Goal: Information Seeking & Learning: Learn about a topic

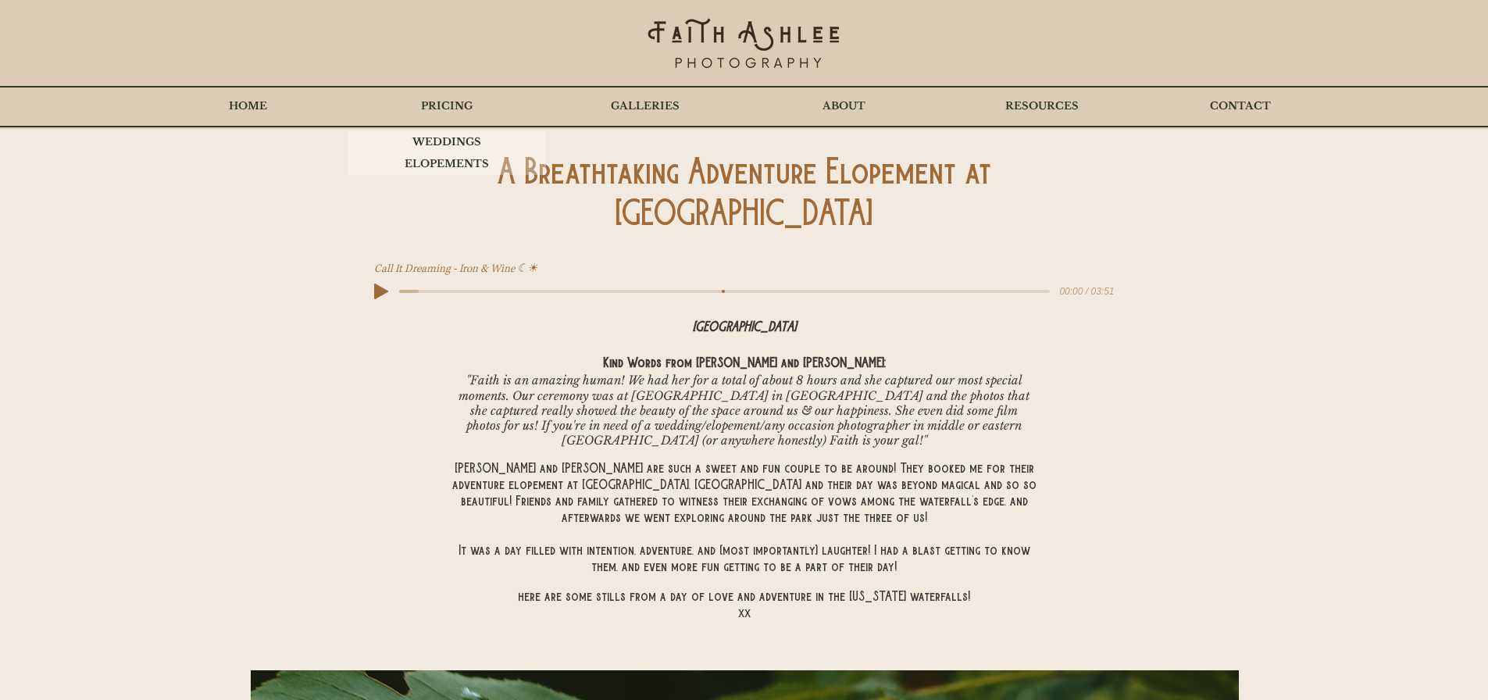
click at [443, 108] on p "PRICING" at bounding box center [446, 106] width 67 height 39
click at [432, 159] on p "ELOPEMENTS" at bounding box center [447, 164] width 100 height 22
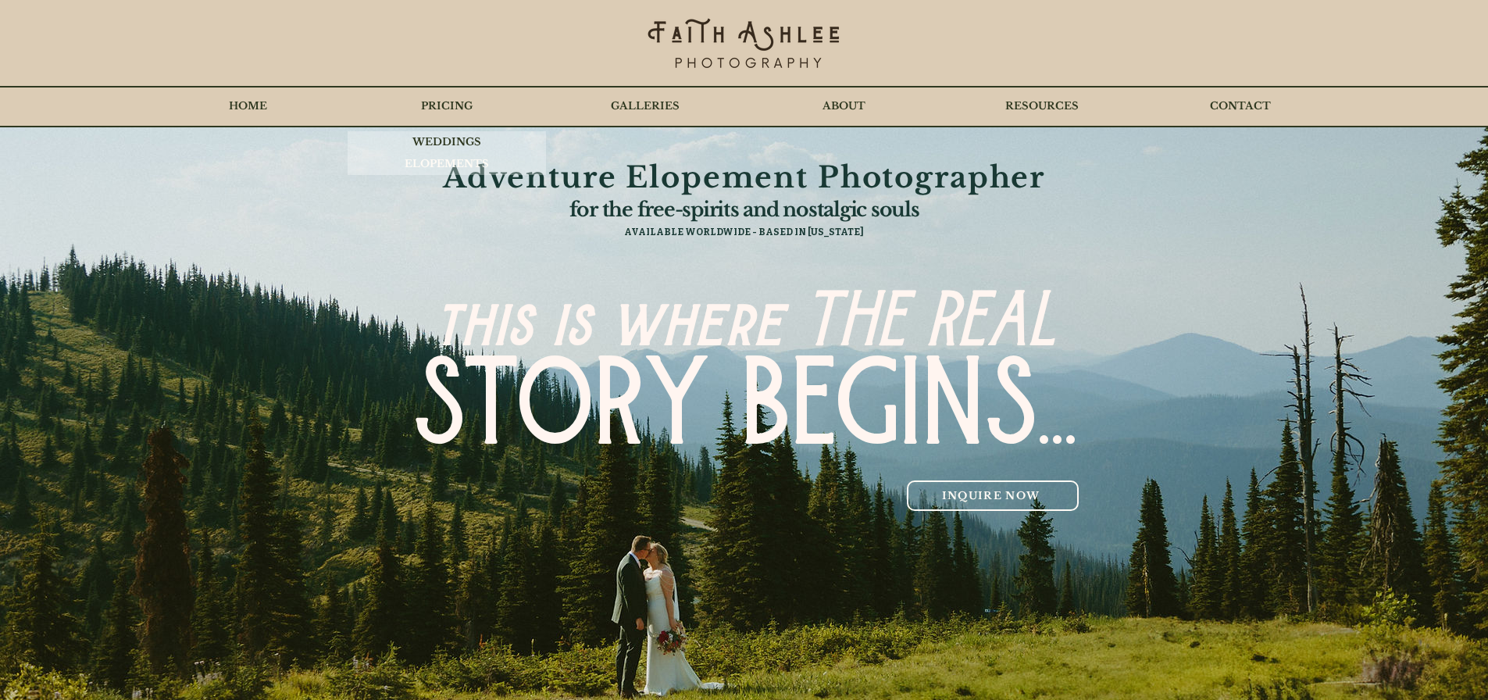
click at [439, 163] on p "ELOPEMENTS" at bounding box center [447, 164] width 100 height 22
click at [1054, 108] on p "RESOURCES" at bounding box center [1041, 106] width 89 height 39
